Goal: Information Seeking & Learning: Find specific fact

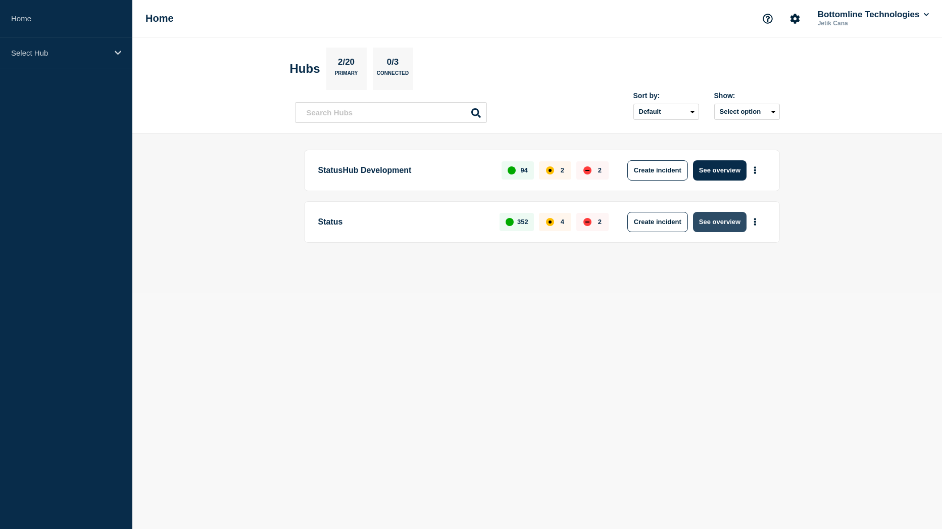
click at [706, 226] on button "See overview" at bounding box center [720, 222] width 54 height 20
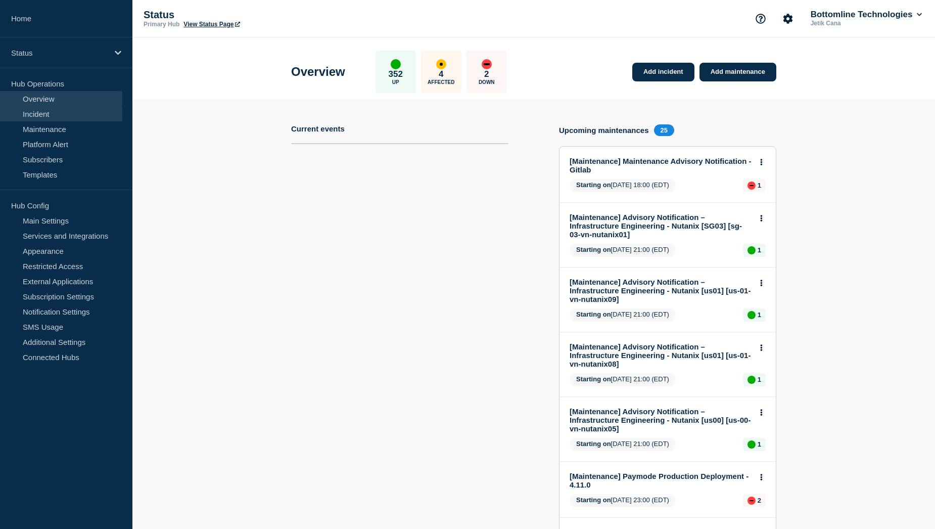
click at [52, 117] on link "Incident" at bounding box center [61, 113] width 122 height 15
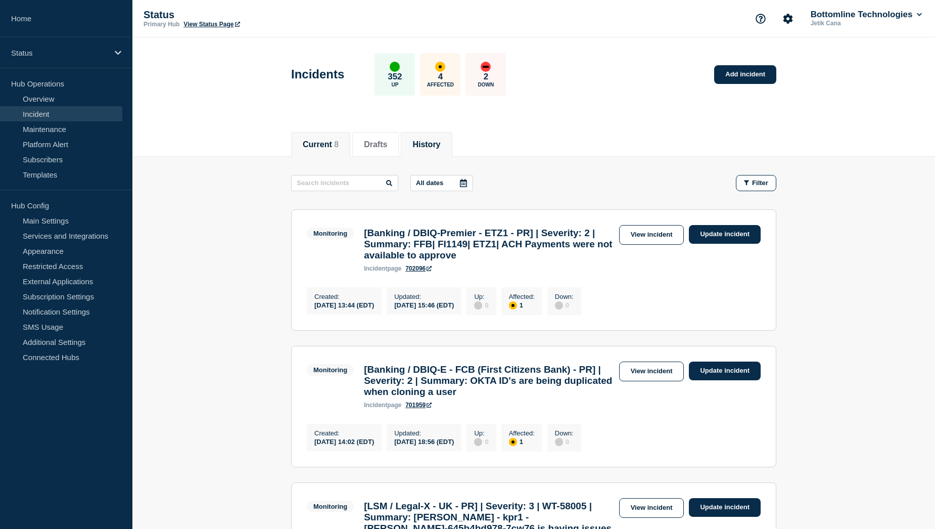
click at [440, 149] on li "History" at bounding box center [426, 144] width 51 height 25
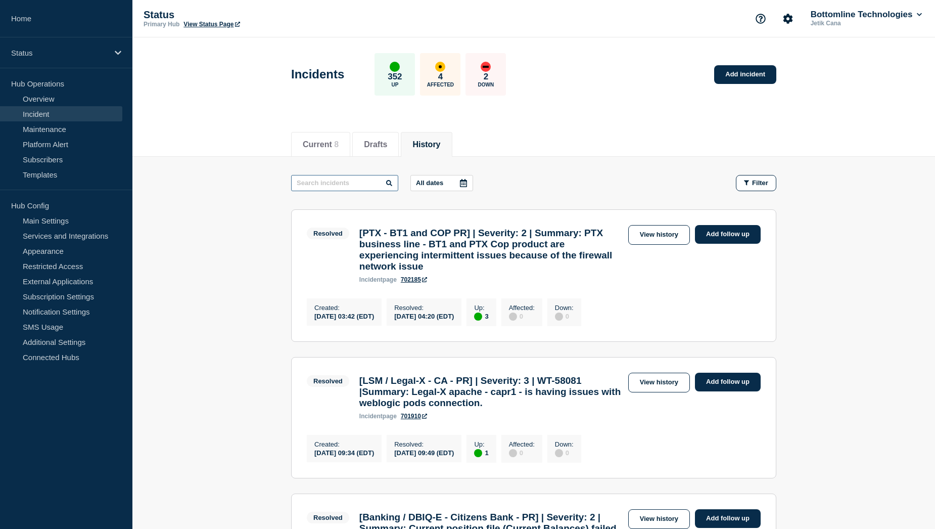
click at [354, 188] on input "text" at bounding box center [344, 183] width 107 height 16
type input "git"
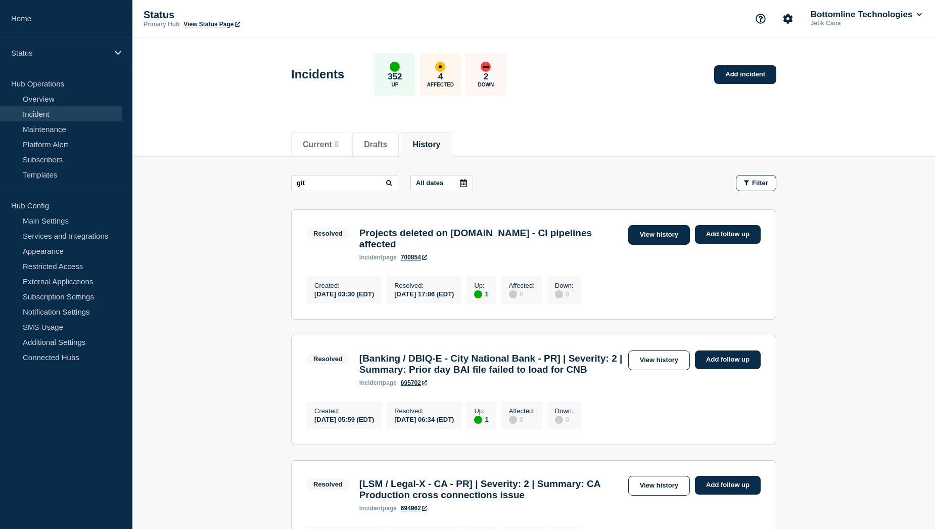
click at [658, 239] on link "View history" at bounding box center [659, 235] width 62 height 20
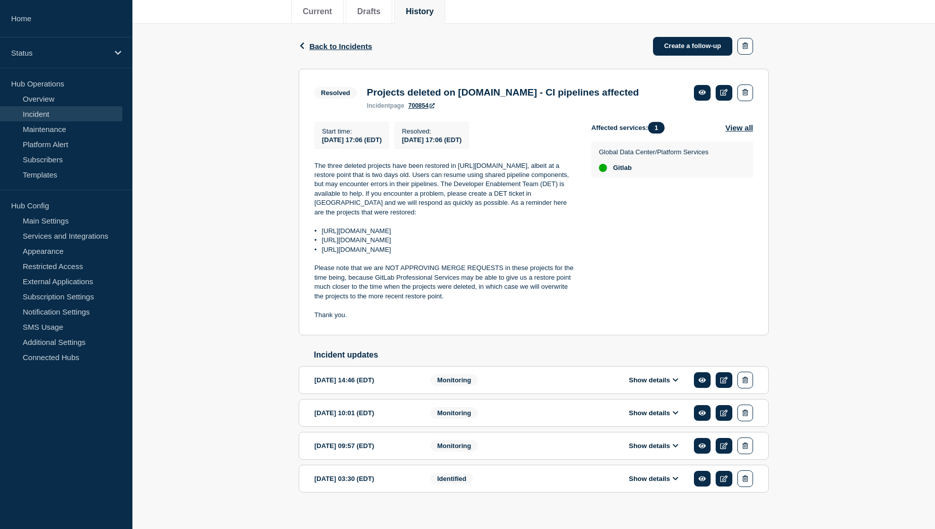
scroll to position [150, 0]
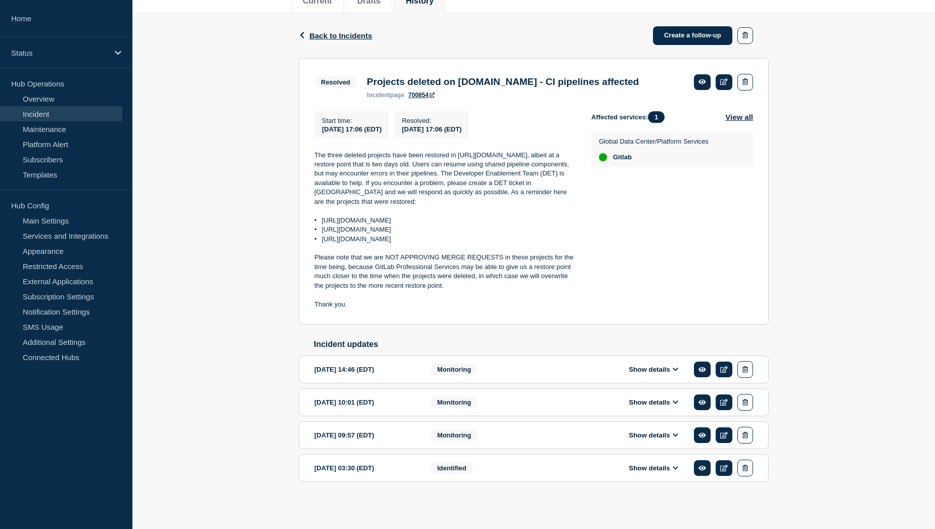
click at [648, 469] on button "Show details" at bounding box center [654, 467] width 56 height 9
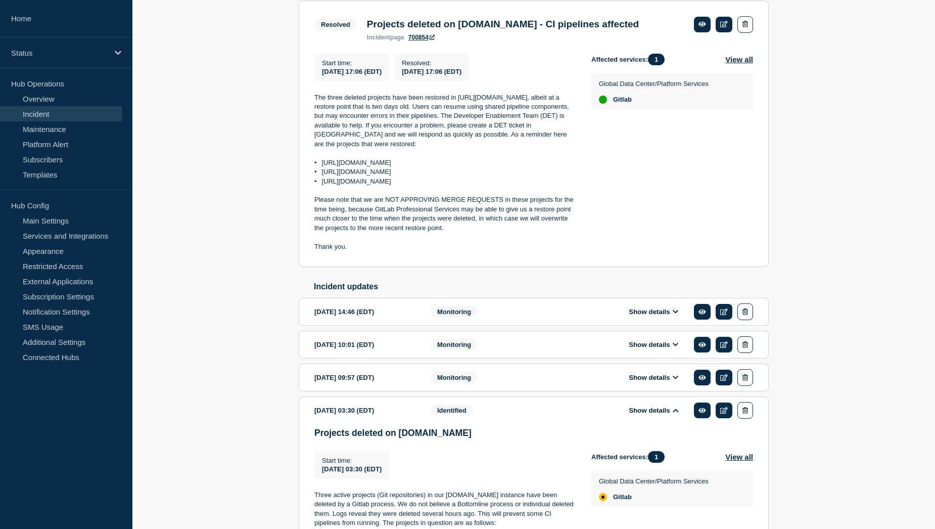
scroll to position [50, 0]
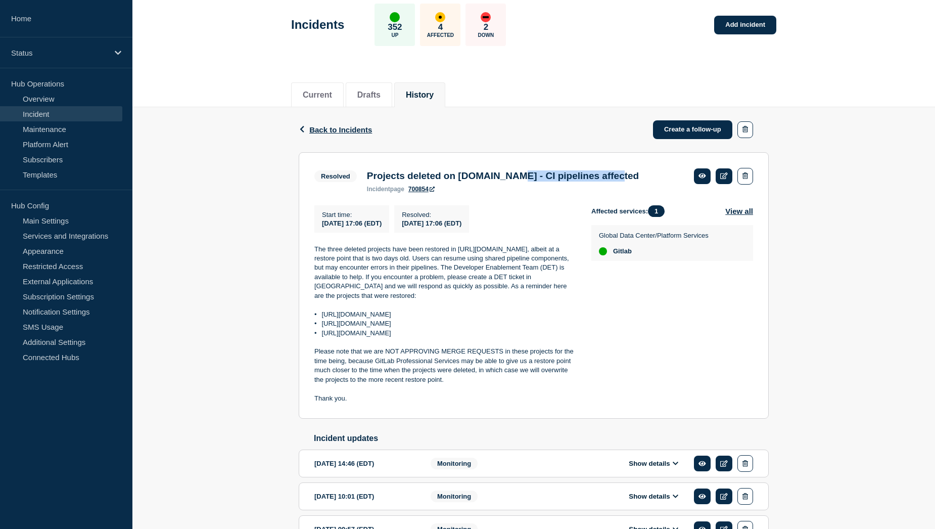
drag, startPoint x: 536, startPoint y: 175, endPoint x: 648, endPoint y: 176, distance: 112.2
click at [639, 176] on h3 "Projects deleted on [DOMAIN_NAME] - CI pipelines affected" at bounding box center [503, 175] width 272 height 11
copy h3 "- CI pipelines affected"
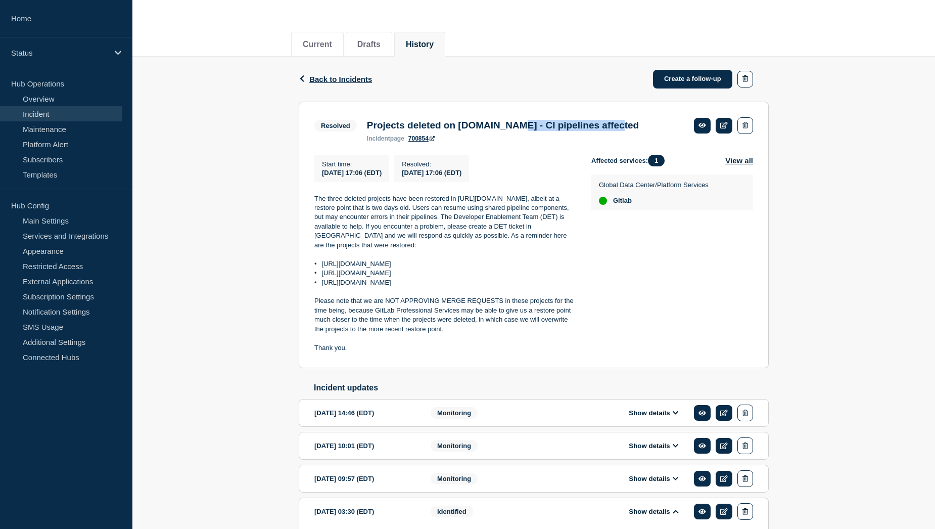
scroll to position [101, 0]
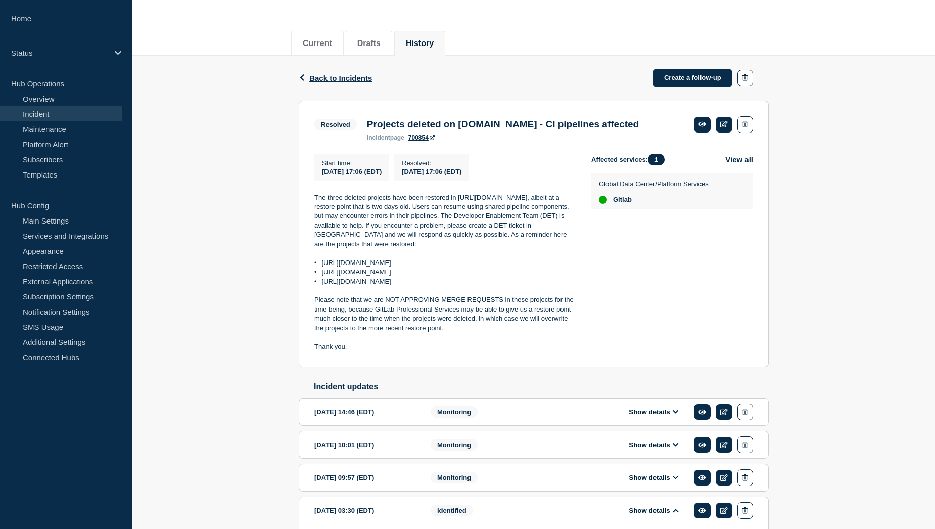
click at [422, 224] on p "The three deleted projects have been restored in [URL][DOMAIN_NAME], albeit at …" at bounding box center [444, 221] width 261 height 56
